Goal: Task Accomplishment & Management: Manage account settings

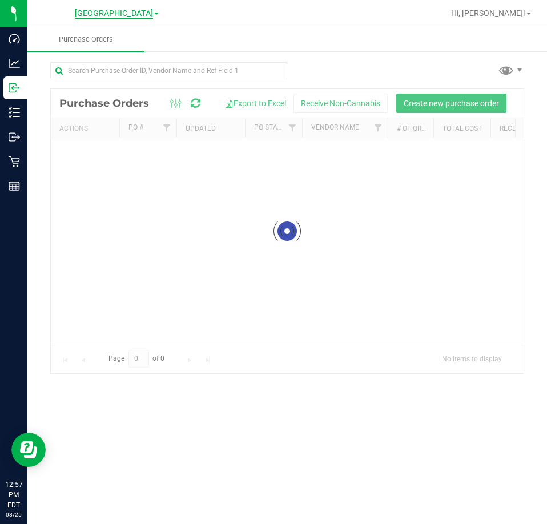
click at [138, 15] on span "[GEOGRAPHIC_DATA]" at bounding box center [114, 14] width 78 height 10
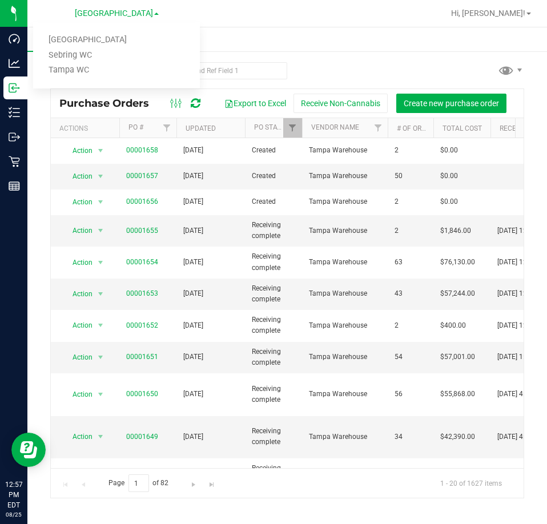
click at [316, 26] on nav "Lakeland WC Lakeland WC Sebring WC Tampa WC Hi, Dustin!" at bounding box center [286, 13] width 519 height 27
drag, startPoint x: 397, startPoint y: 60, endPoint x: 406, endPoint y: 65, distance: 10.5
click at [399, 66] on div "Purchase Orders Export to Excel Receive Non-Cannabis Create new purchase order …" at bounding box center [286, 279] width 519 height 459
click at [427, 63] on div at bounding box center [287, 75] width 474 height 26
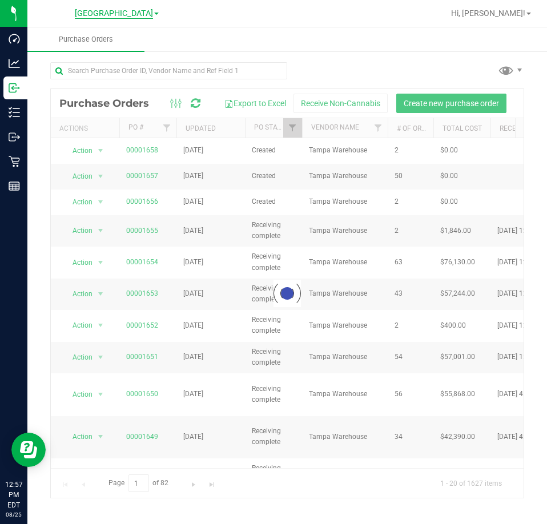
click at [133, 14] on span "[GEOGRAPHIC_DATA]" at bounding box center [114, 14] width 78 height 10
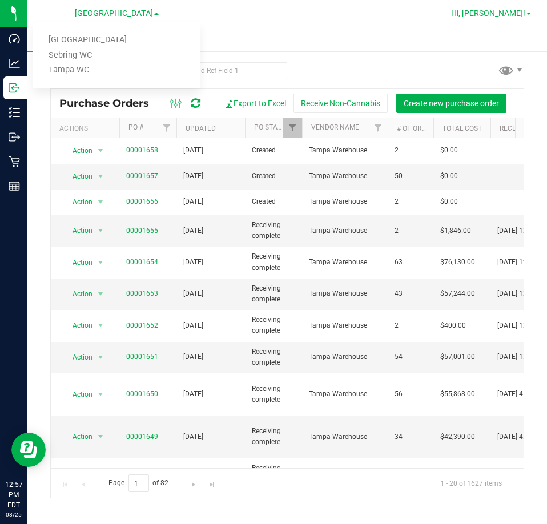
click at [506, 17] on span "Hi, [PERSON_NAME]!" at bounding box center [488, 13] width 74 height 9
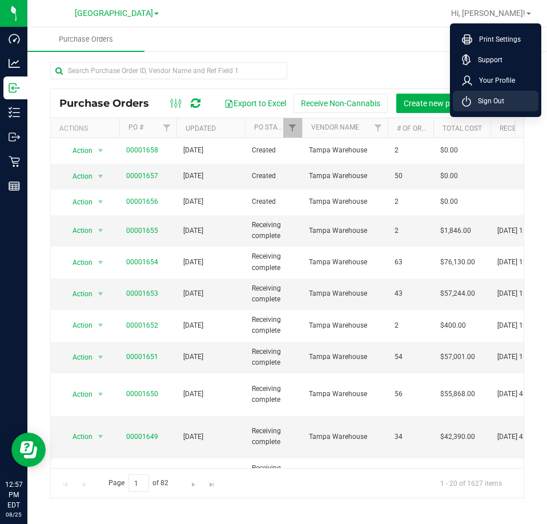
click at [493, 98] on span "Sign Out" at bounding box center [487, 100] width 33 height 11
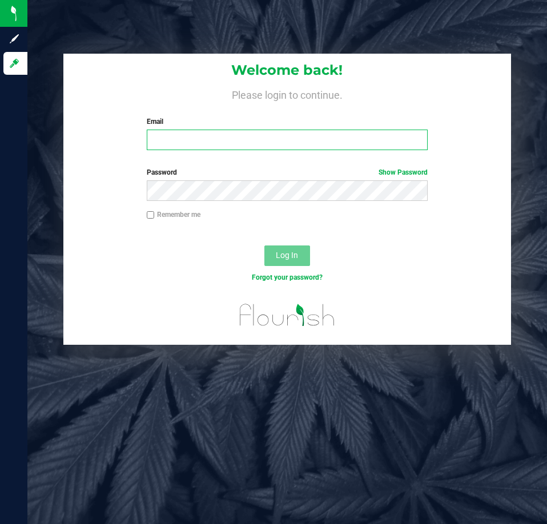
click at [299, 135] on input "Email" at bounding box center [287, 140] width 281 height 21
type input "[EMAIL_ADDRESS][DOMAIN_NAME]"
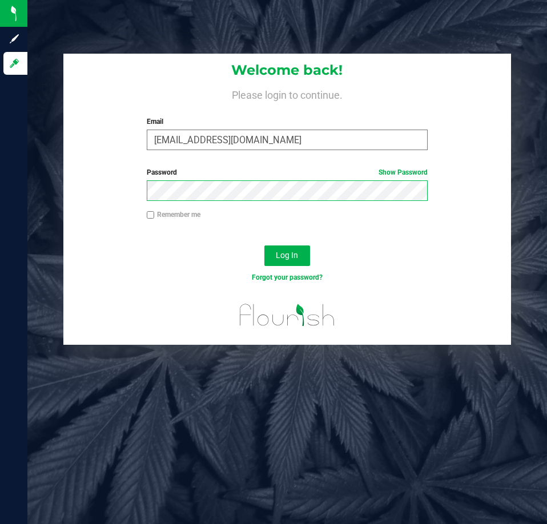
click at [264, 245] on button "Log In" at bounding box center [287, 255] width 46 height 21
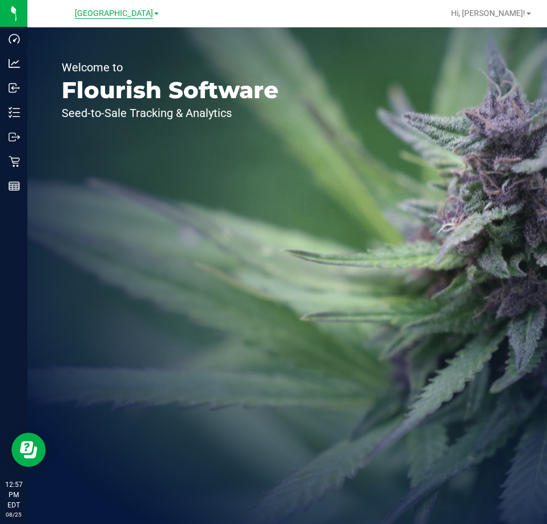
click at [130, 9] on span "[GEOGRAPHIC_DATA]" at bounding box center [114, 14] width 78 height 10
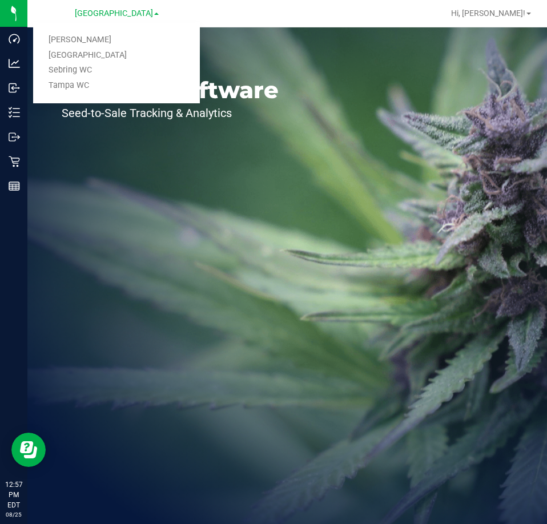
click at [250, 20] on div at bounding box center [323, 13] width 239 height 22
click at [249, 20] on div at bounding box center [323, 13] width 239 height 22
